Goal: Find specific page/section: Find specific page/section

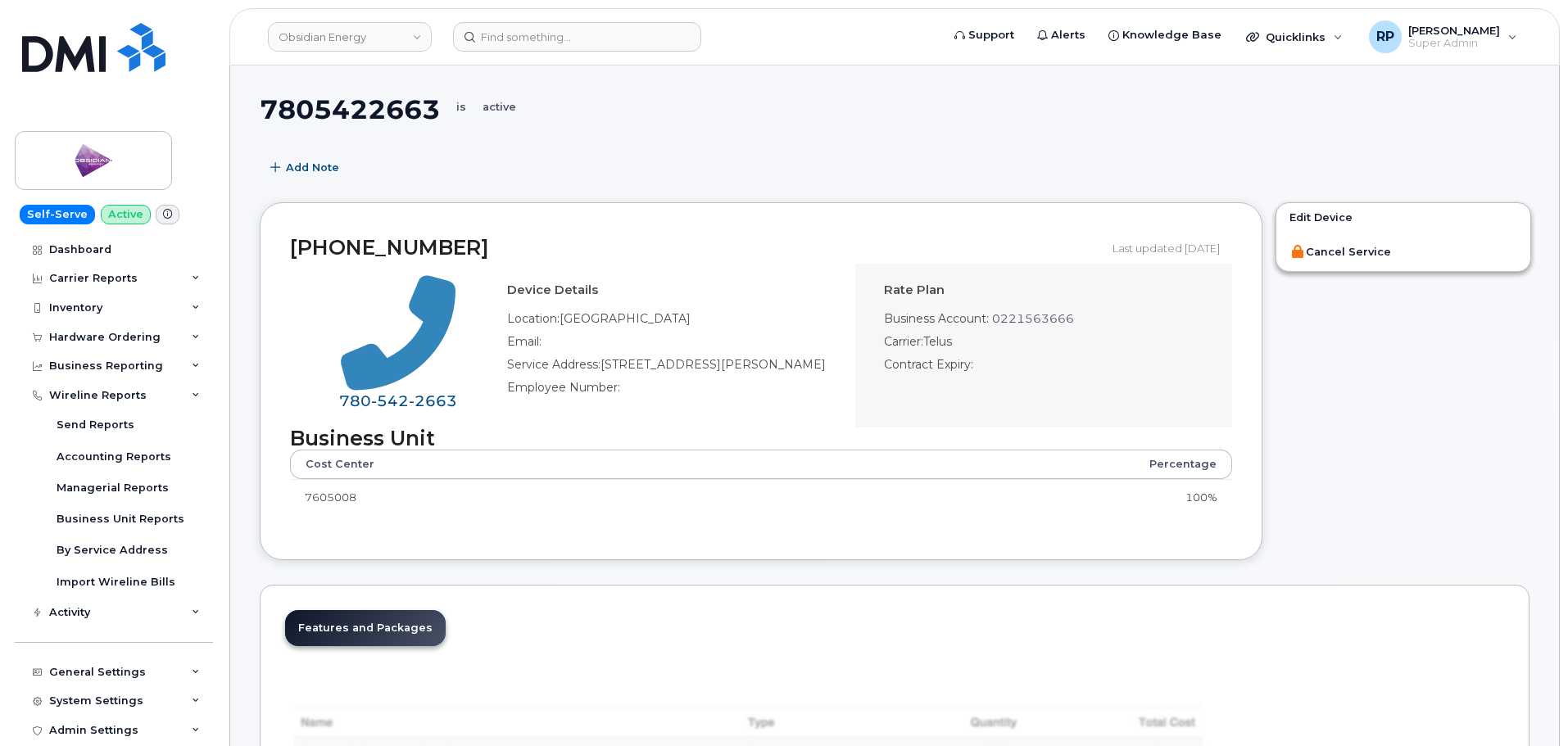
select select "25"
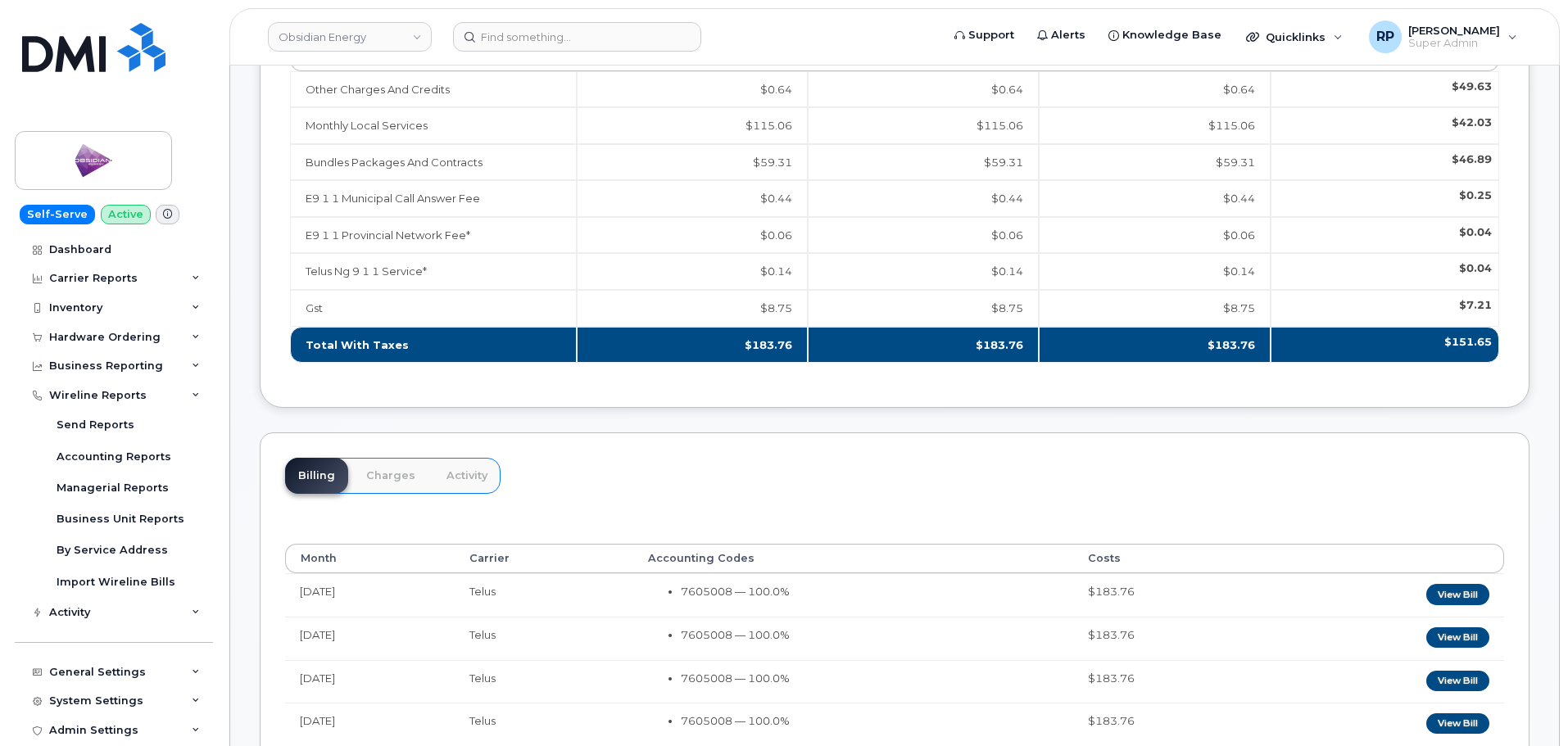
scroll to position [16, 0]
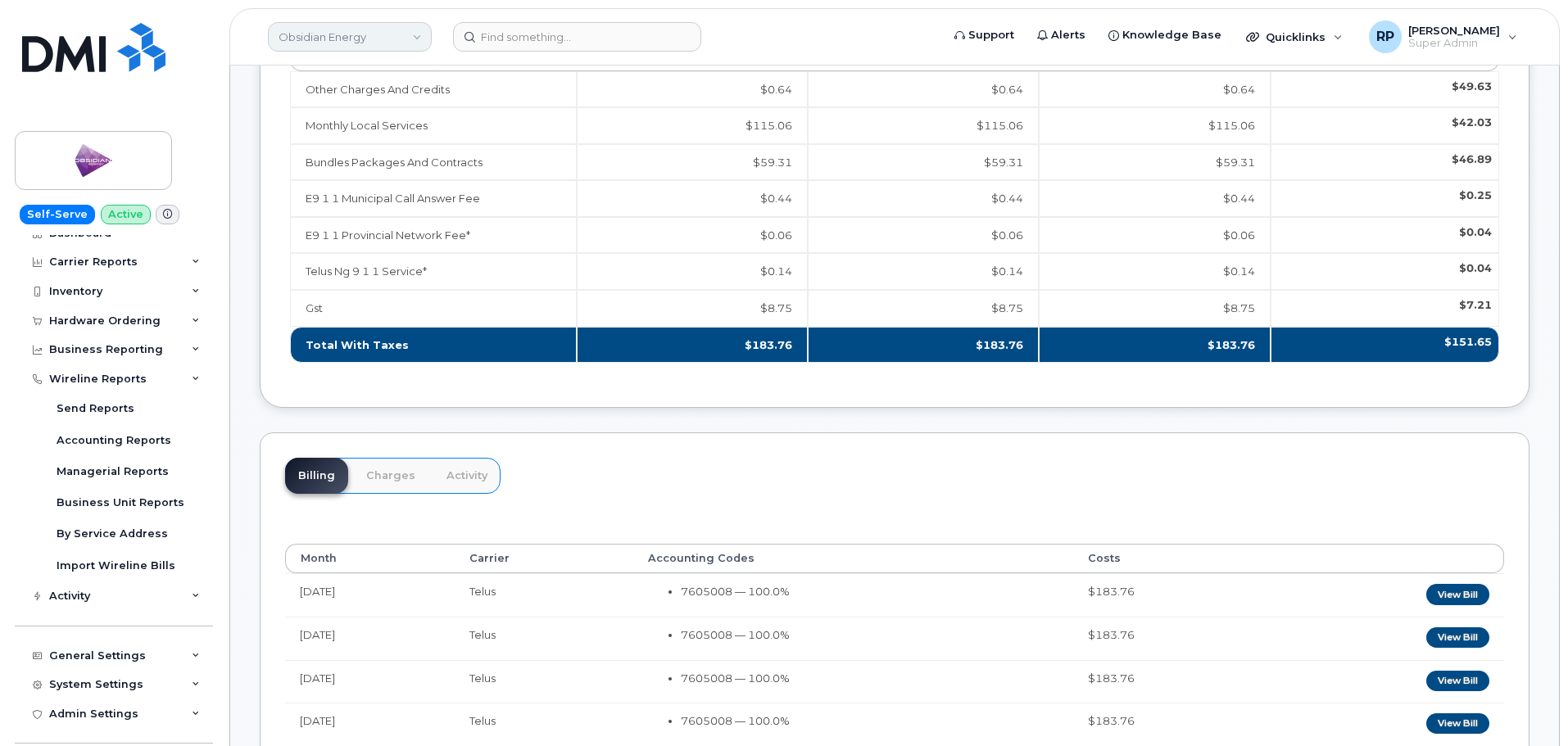
drag, startPoint x: 0, startPoint y: 0, endPoint x: 337, endPoint y: 42, distance: 339.6
click at [337, 42] on link "Obsidian Energy" at bounding box center [350, 36] width 164 height 29
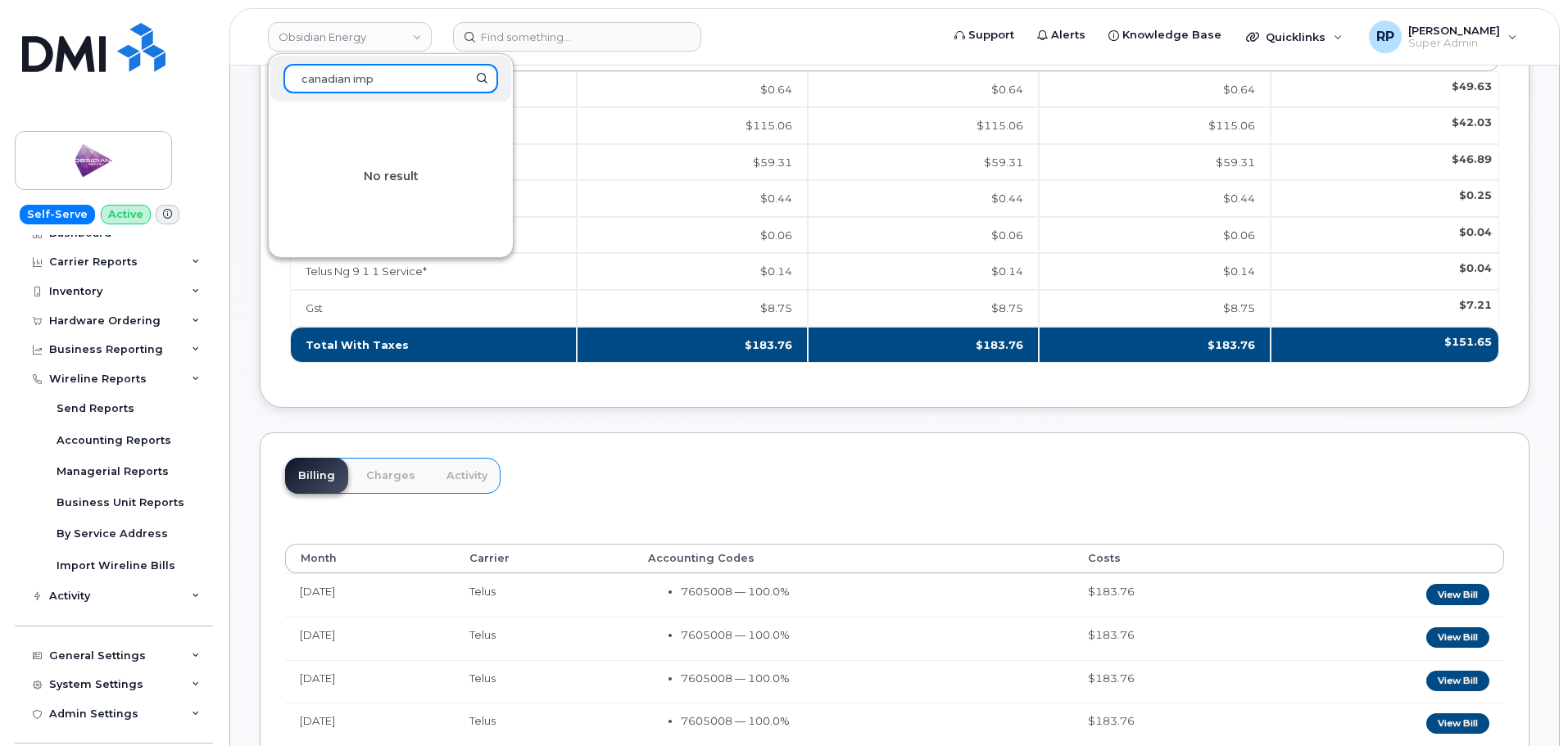
drag, startPoint x: 414, startPoint y: 84, endPoint x: 350, endPoint y: 81, distance: 64.1
click at [350, 81] on input "canadian imp" at bounding box center [391, 78] width 215 height 29
type input "canadian"
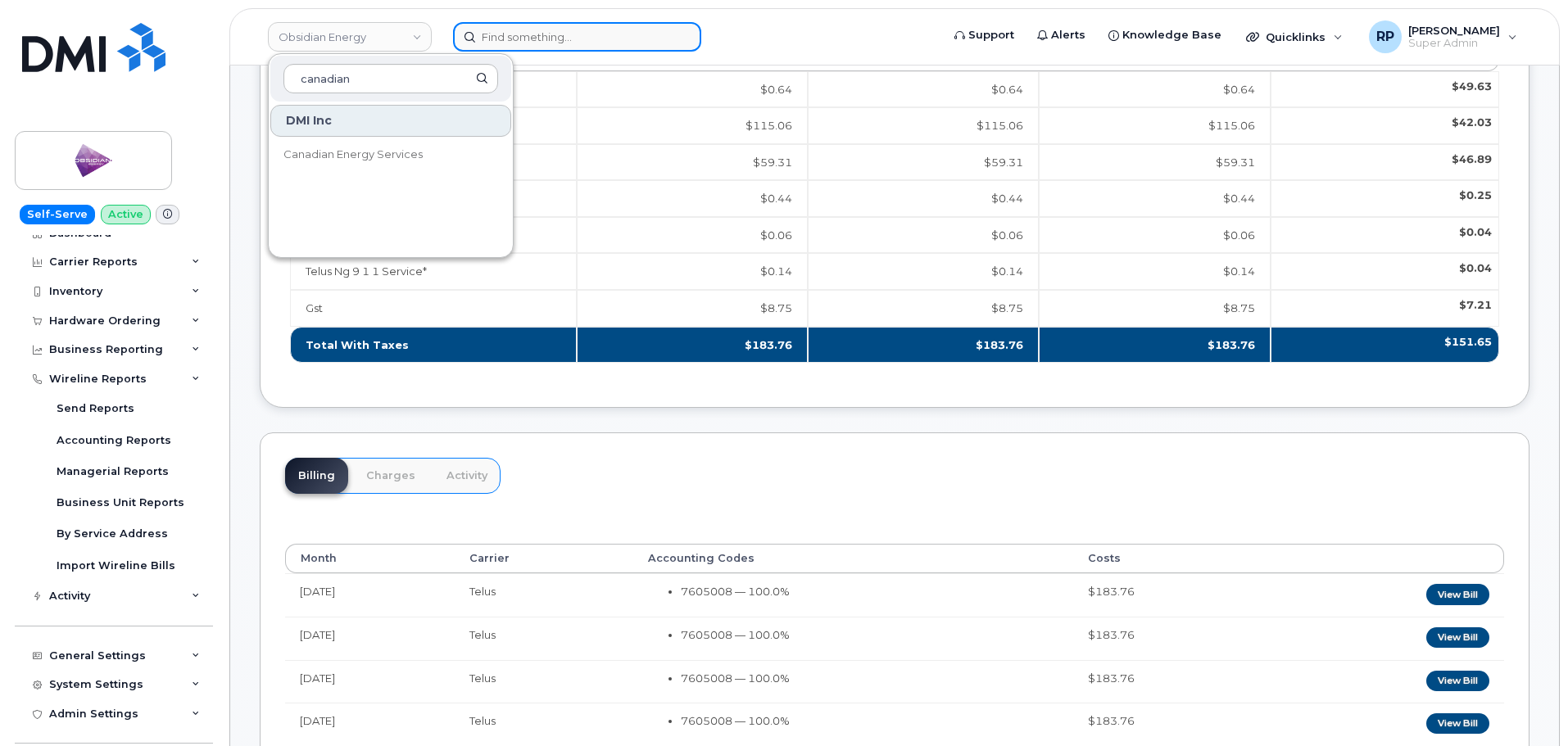
click at [520, 35] on input at bounding box center [576, 36] width 248 height 29
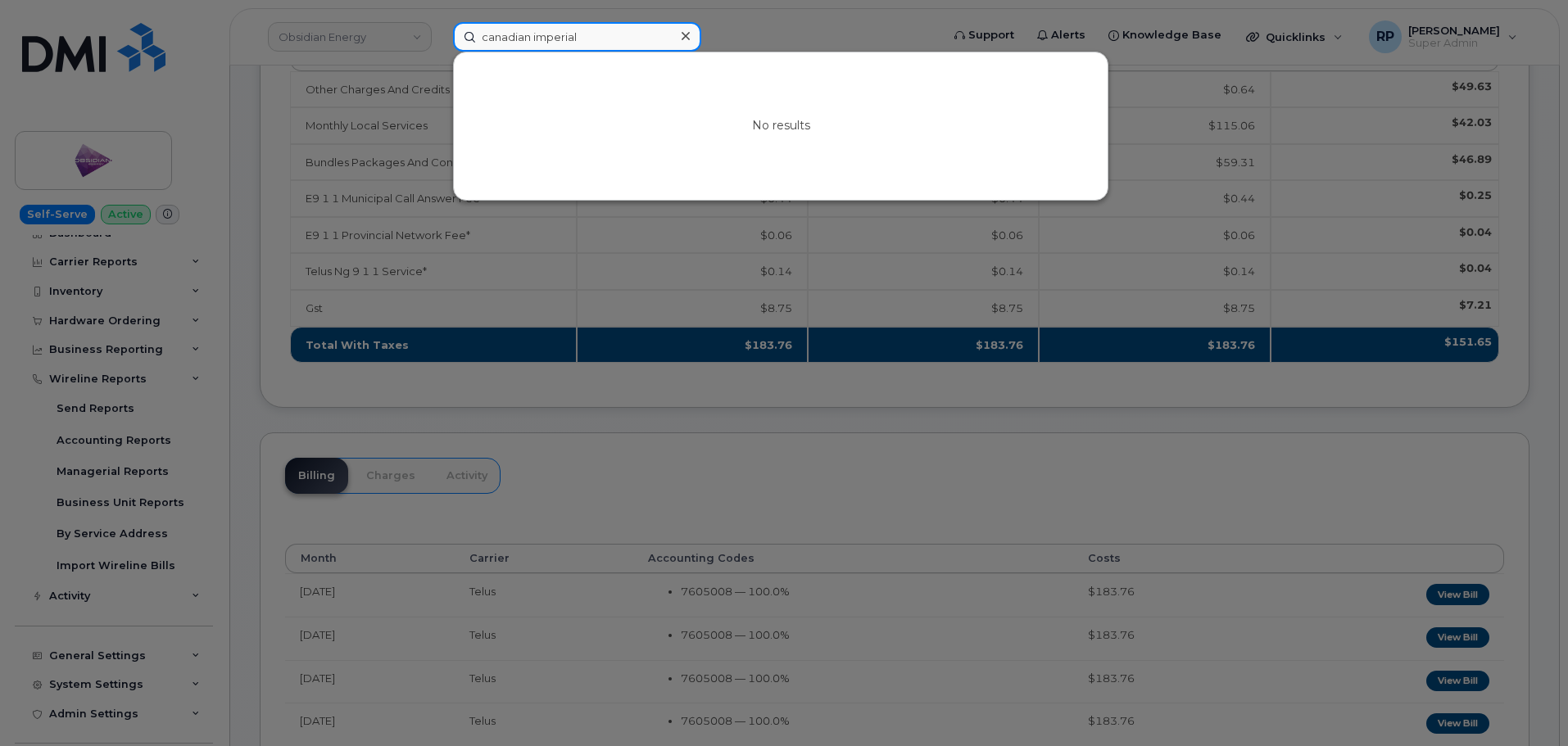
drag, startPoint x: 614, startPoint y: 31, endPoint x: 376, endPoint y: 26, distance: 238.1
click at [440, 26] on div "canadian imperial No results" at bounding box center [691, 36] width 503 height 29
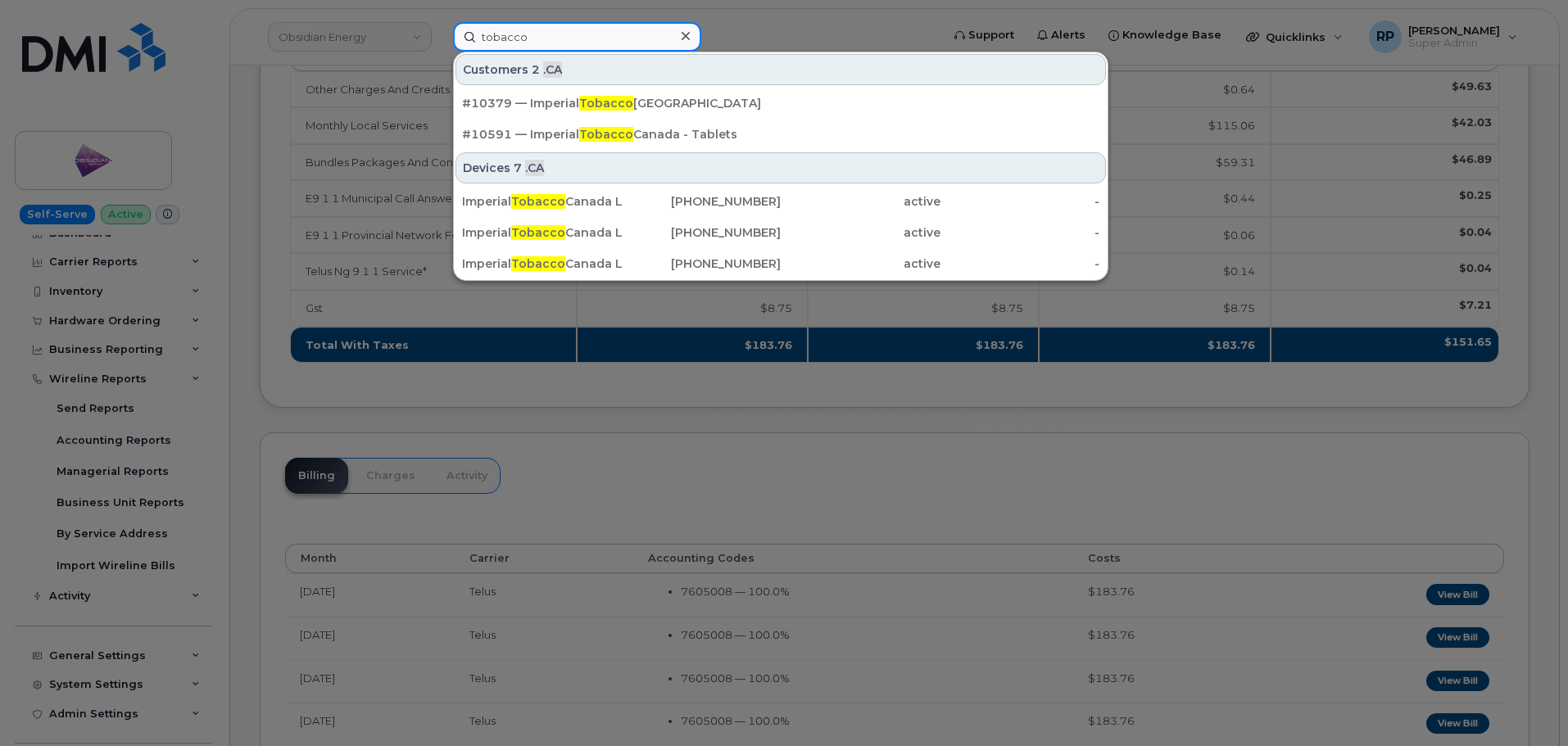
type input "tobacco"
click at [311, 33] on div at bounding box center [784, 373] width 1568 height 746
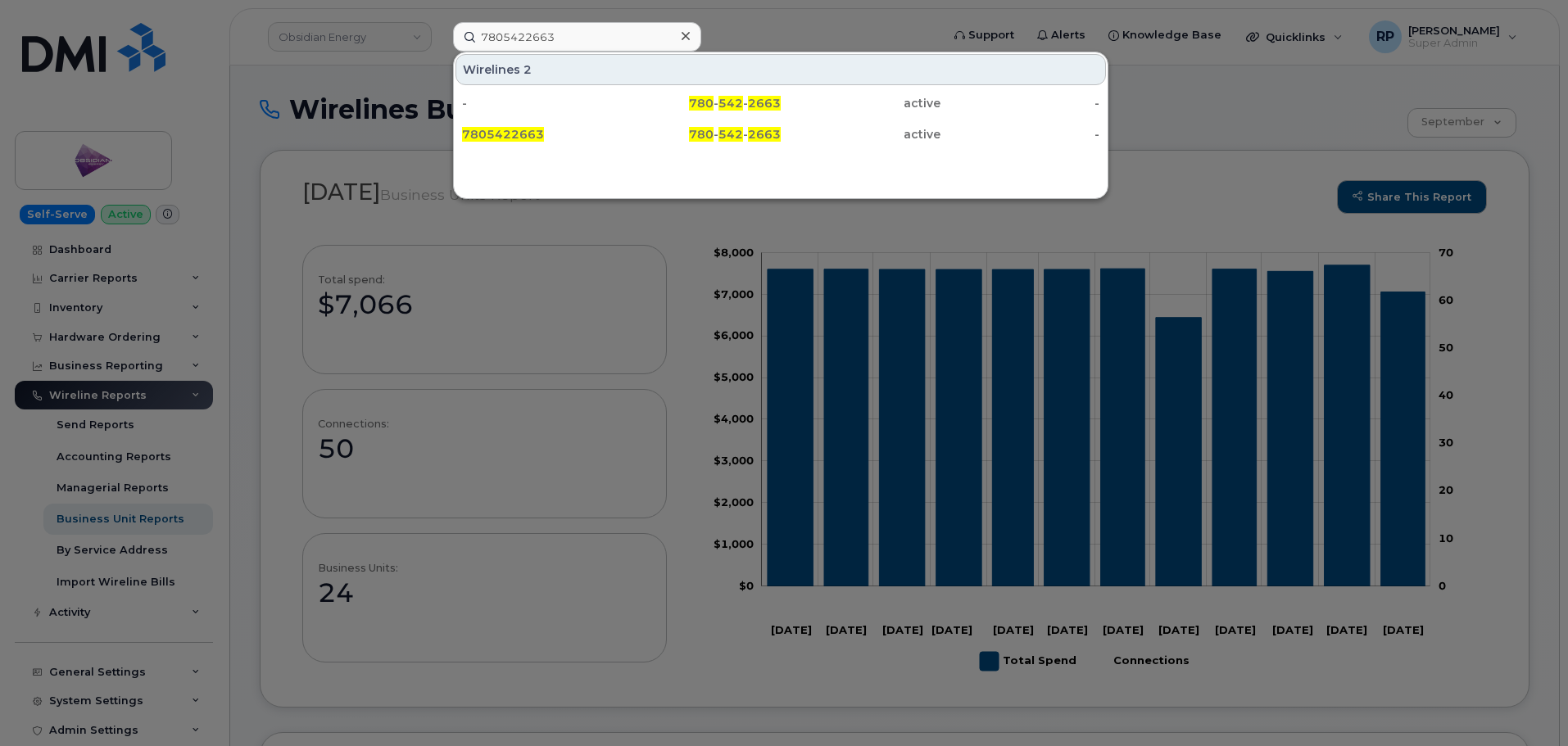
click at [382, 32] on div at bounding box center [784, 373] width 1568 height 746
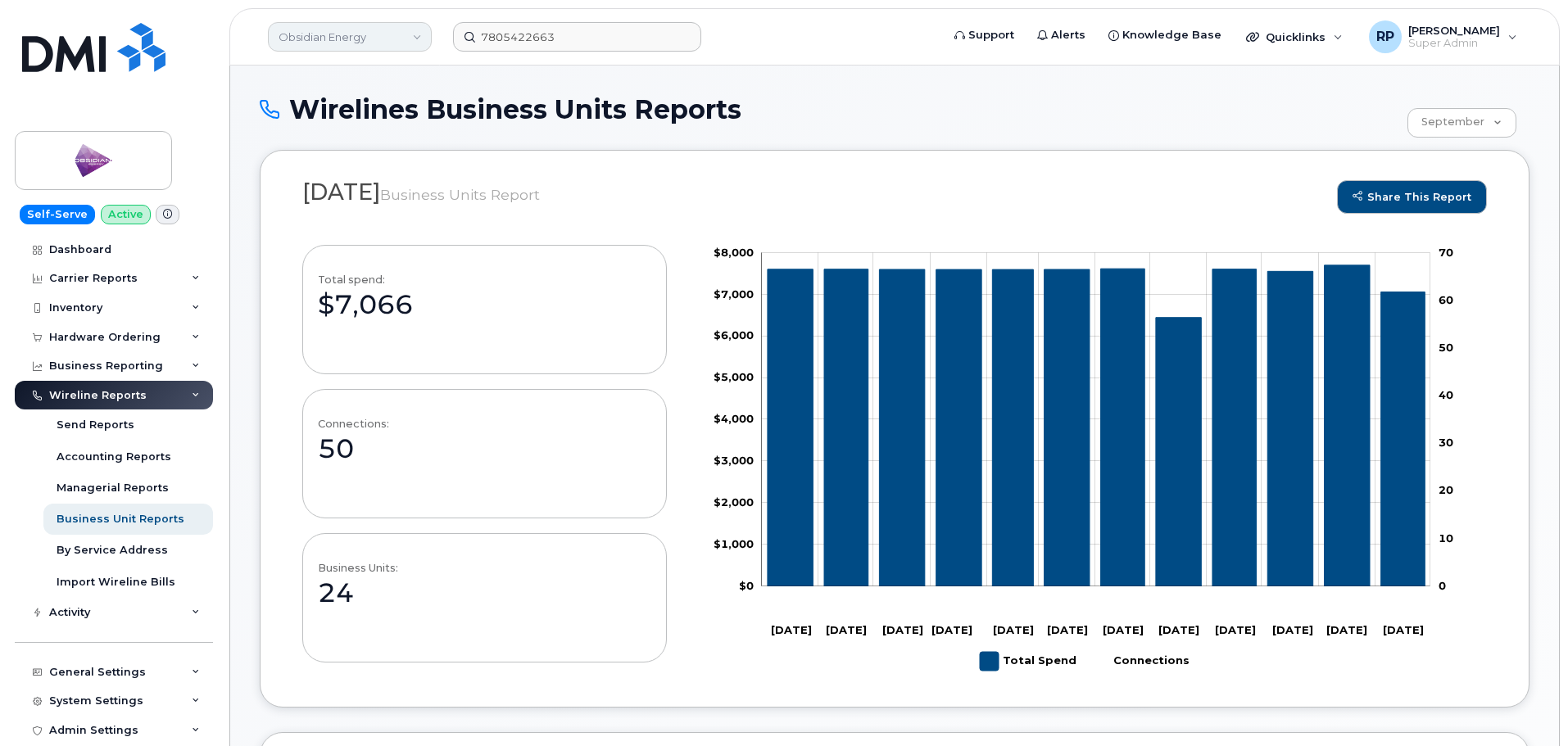
click at [382, 32] on link "Obsidian Energy" at bounding box center [350, 36] width 164 height 29
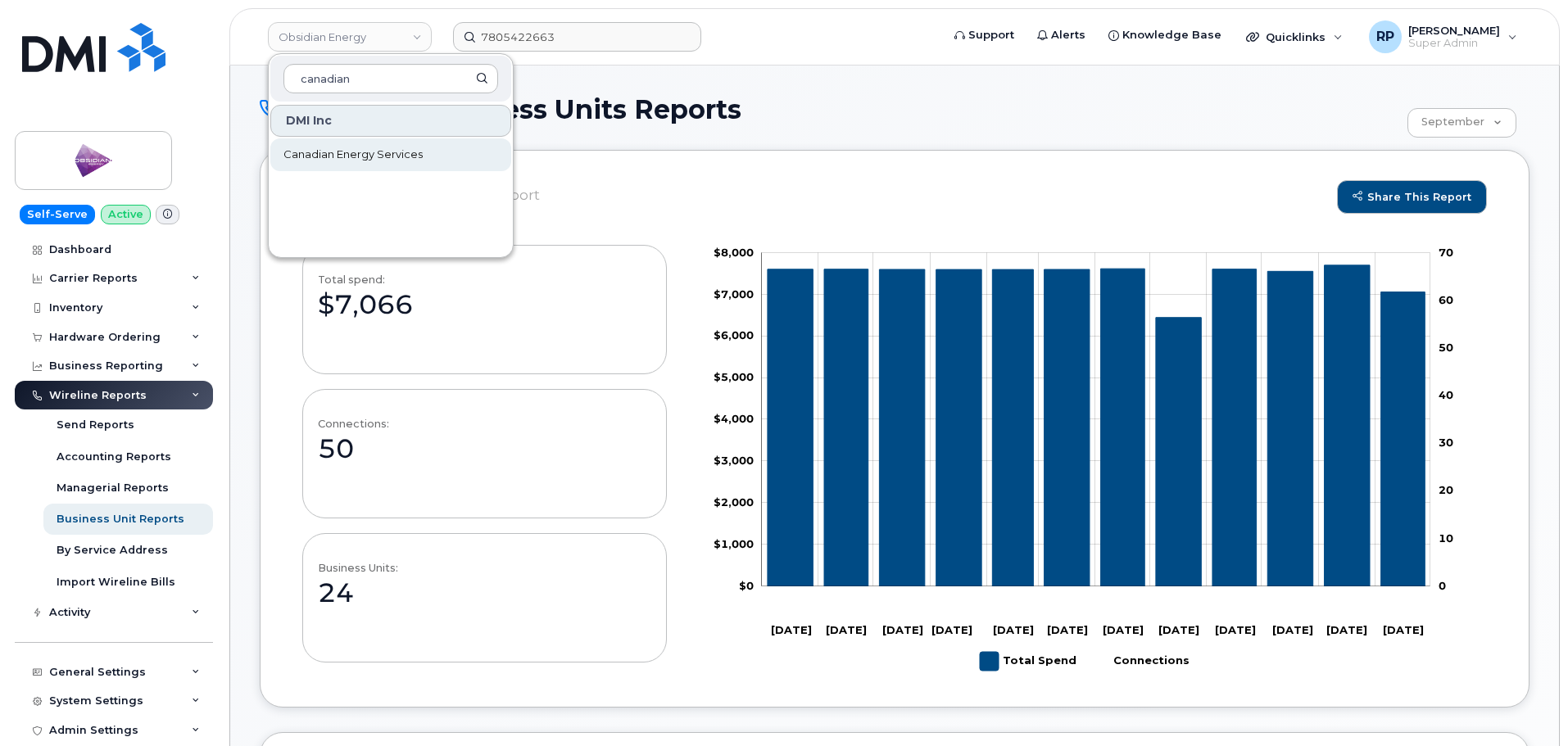
type input "canadian"
